Goal: Transaction & Acquisition: Purchase product/service

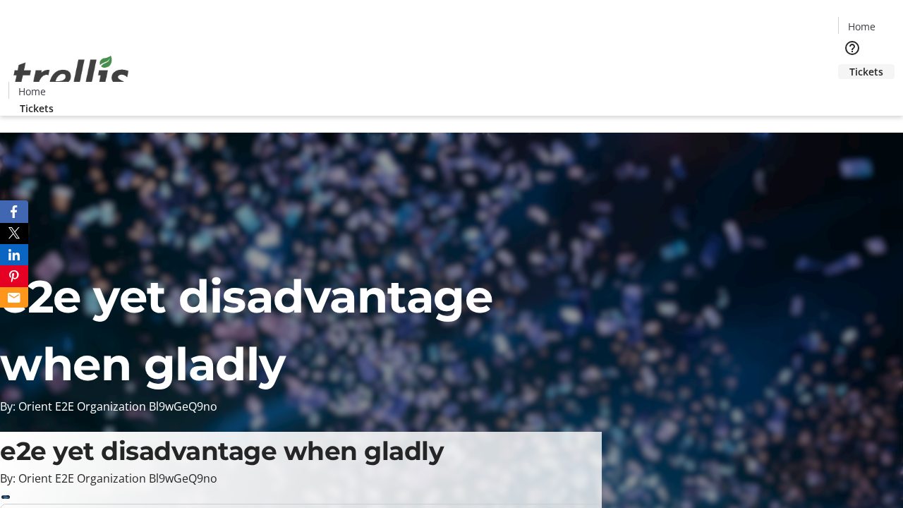
click at [849, 64] on span "Tickets" at bounding box center [866, 71] width 34 height 15
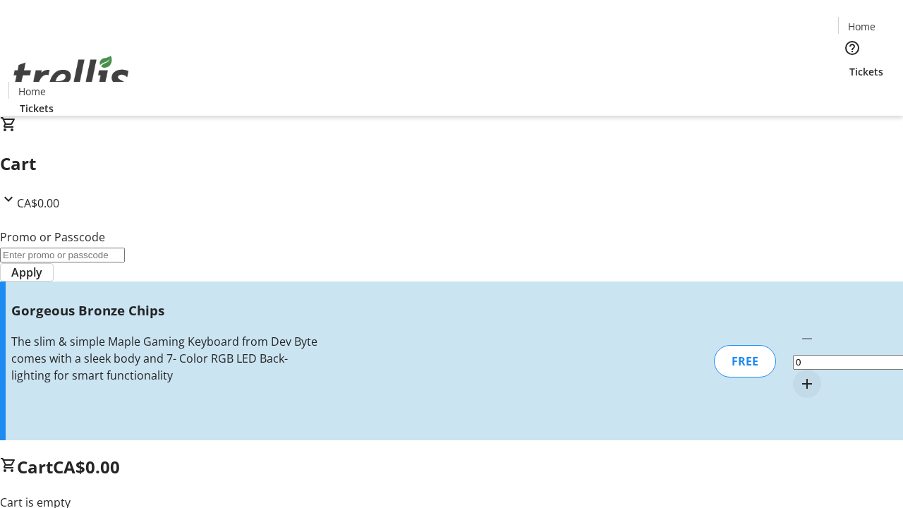
click at [798, 375] on mat-icon "Increment by one" at bounding box center [806, 383] width 17 height 17
type input "1"
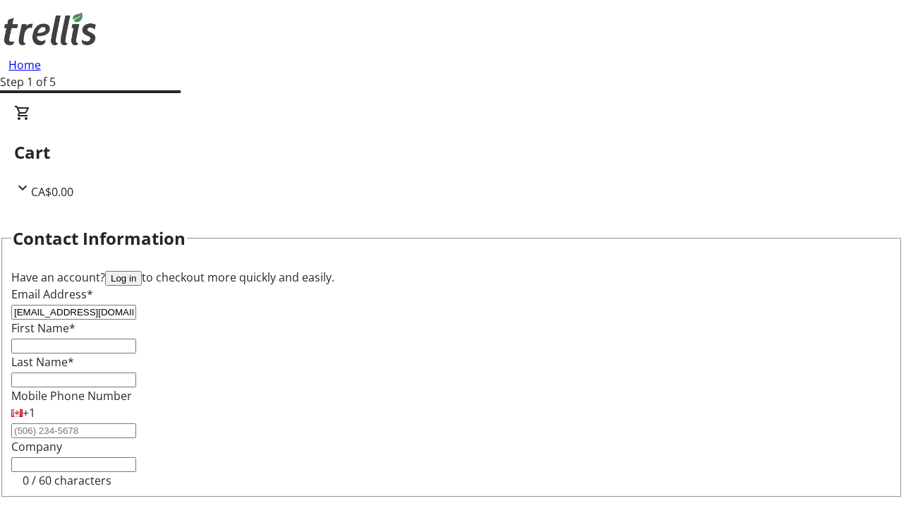
type input "[EMAIL_ADDRESS][DOMAIN_NAME]"
type input "Jack"
type input "[PERSON_NAME]"
